Goal: Task Accomplishment & Management: Use online tool/utility

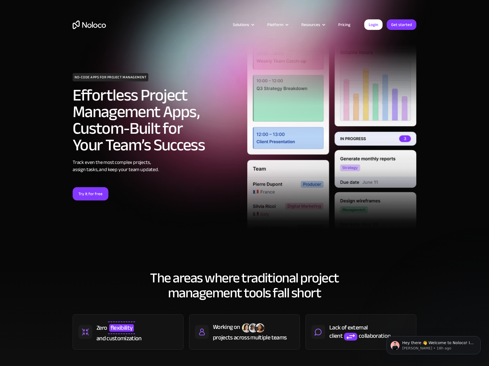
click at [88, 29] on div "Solutions Use Cases Business Types Project Management Keep track of customers, …" at bounding box center [244, 30] width 355 height 33
click at [91, 25] on img "home" at bounding box center [89, 24] width 33 height 9
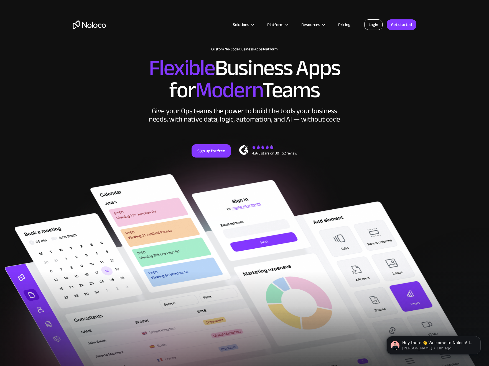
click at [374, 27] on link "Login" at bounding box center [373, 24] width 18 height 11
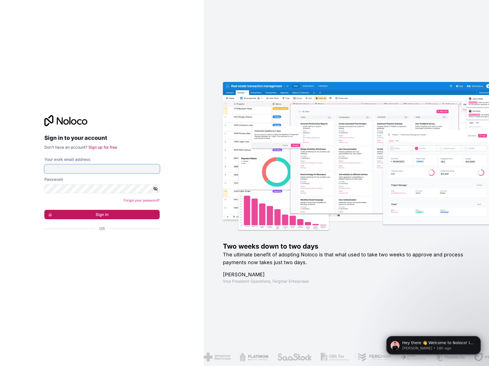
type input "tarmo.saidla@procurementflow.com"
click at [124, 214] on button "Sign in" at bounding box center [101, 214] width 115 height 9
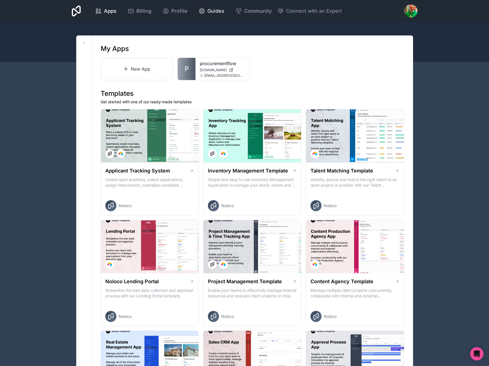
click at [210, 12] on span "Guides" at bounding box center [215, 11] width 17 height 8
